Goal: Transaction & Acquisition: Obtain resource

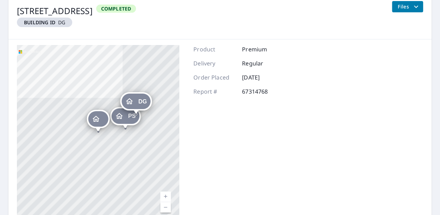
scroll to position [126, 0]
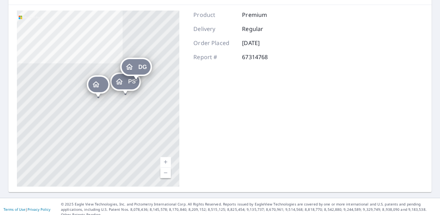
click at [167, 161] on link "Current Level 17, Zoom In" at bounding box center [165, 162] width 11 height 11
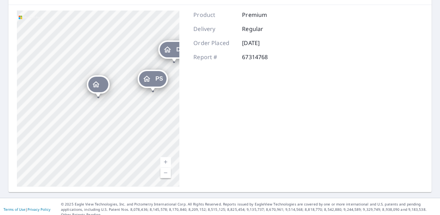
scroll to position [0, 0]
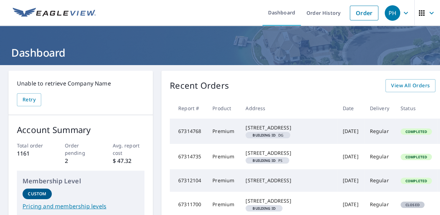
click at [268, 138] on td "3786 10th St NE Buffalo, MN 55313 Building ID DG" at bounding box center [288, 131] width 97 height 25
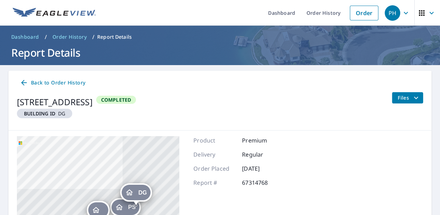
click at [417, 99] on icon "filesDropdownBtn-67314768" at bounding box center [416, 98] width 8 height 8
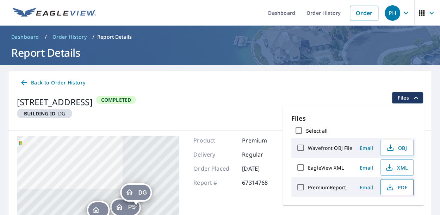
click at [398, 186] on span "PDF" at bounding box center [396, 187] width 23 height 8
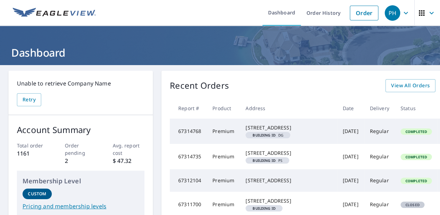
click at [274, 131] on div "[STREET_ADDRESS]" at bounding box center [288, 127] width 86 height 7
click at [212, 135] on td "Premium" at bounding box center [223, 131] width 33 height 25
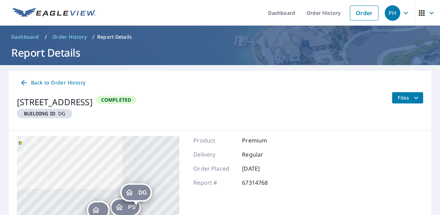
click at [418, 97] on icon "filesDropdownBtn-67314768" at bounding box center [416, 98] width 4 height 2
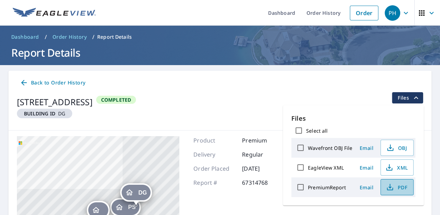
click at [400, 187] on span "PDF" at bounding box center [396, 187] width 23 height 8
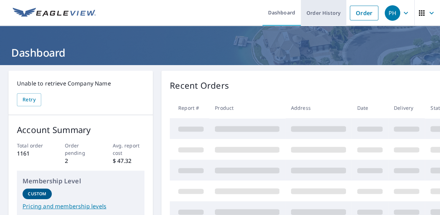
click at [328, 14] on link "Order History" at bounding box center [323, 13] width 45 height 26
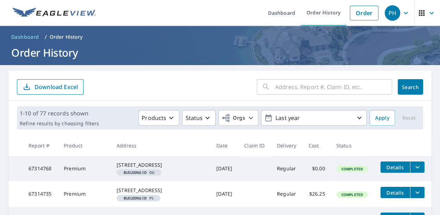
scroll to position [45, 0]
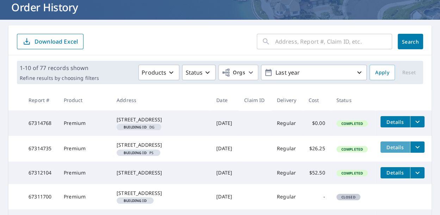
click at [395, 153] on button "Details" at bounding box center [395, 147] width 30 height 11
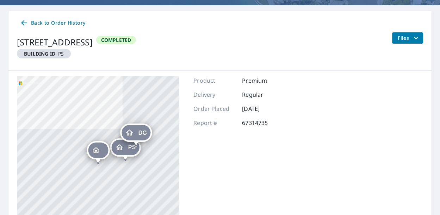
scroll to position [35, 0]
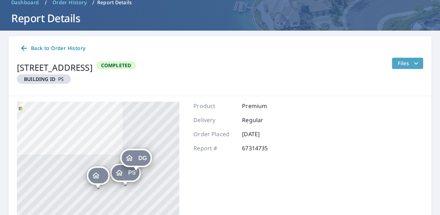
click at [406, 62] on span "Files" at bounding box center [409, 63] width 23 height 8
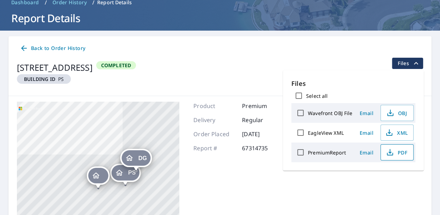
click at [400, 155] on span "PDF" at bounding box center [396, 152] width 23 height 8
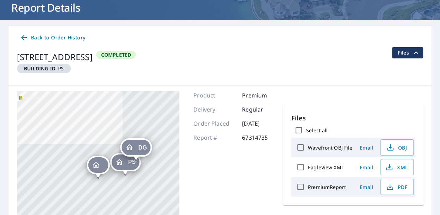
scroll to position [0, 0]
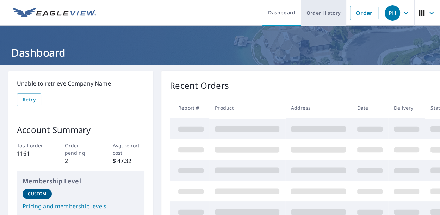
click at [331, 12] on link "Order History" at bounding box center [323, 13] width 45 height 26
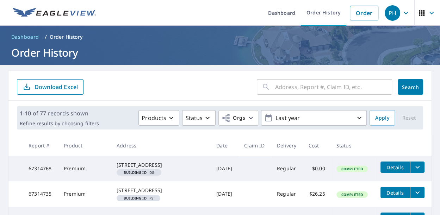
scroll to position [91, 0]
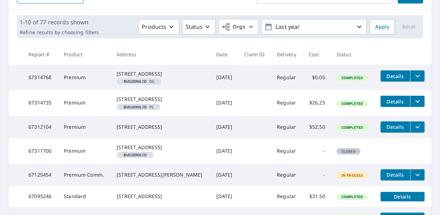
click at [413, 77] on icon "filesDropdownBtn-67314768" at bounding box center [417, 76] width 8 height 8
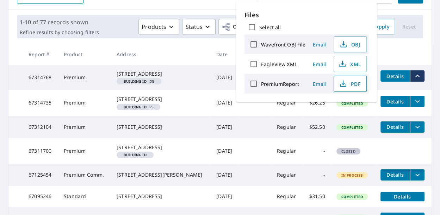
click at [349, 83] on span "PDF" at bounding box center [349, 84] width 23 height 8
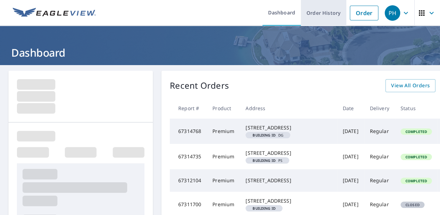
click at [328, 13] on link "Order History" at bounding box center [323, 13] width 45 height 26
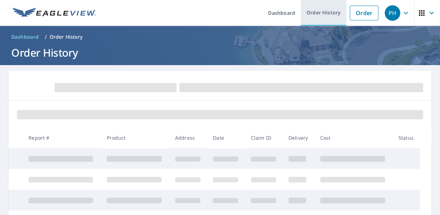
click at [328, 13] on link "Order History" at bounding box center [323, 13] width 45 height 26
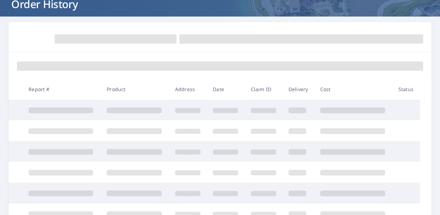
scroll to position [91, 0]
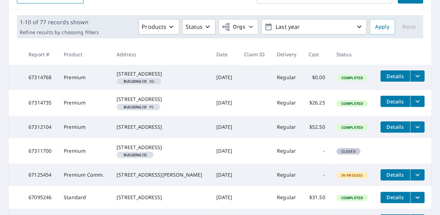
click at [416, 77] on icon "filesDropdownBtn-67314768" at bounding box center [417, 76] width 8 height 8
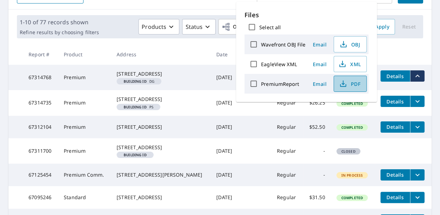
click at [354, 84] on span "PDF" at bounding box center [349, 84] width 23 height 8
click at [352, 86] on span "PDF" at bounding box center [349, 84] width 23 height 8
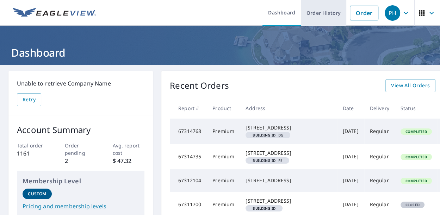
click at [319, 14] on link "Order History" at bounding box center [323, 13] width 45 height 26
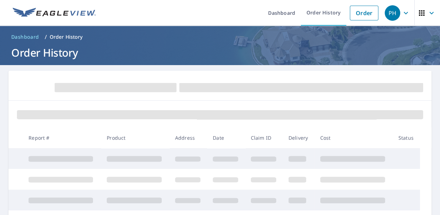
scroll to position [91, 0]
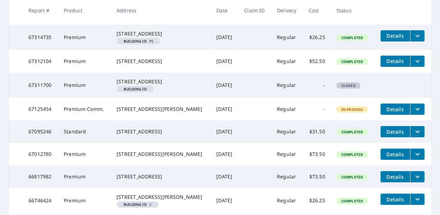
scroll to position [91, 0]
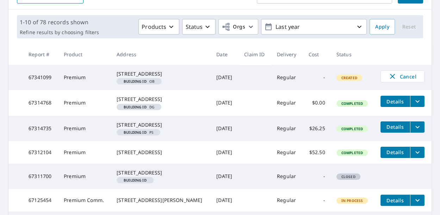
click at [137, 176] on div "[STREET_ADDRESS]" at bounding box center [161, 172] width 88 height 7
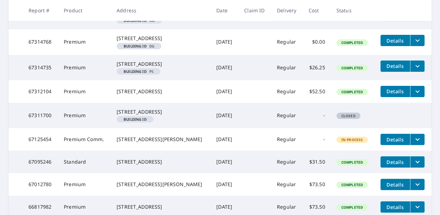
scroll to position [137, 0]
